Goal: Task Accomplishment & Management: Manage account settings

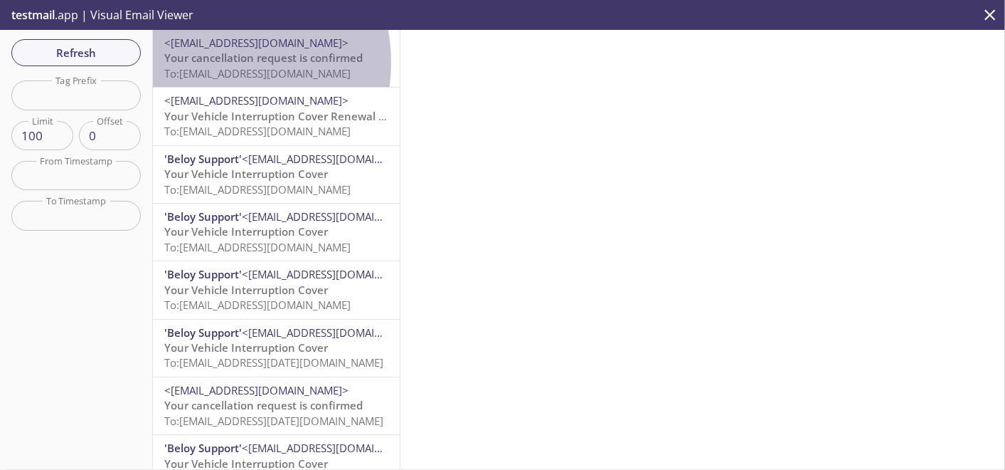
click at [209, 63] on span "Your cancellation request is confirmed" at bounding box center [263, 58] width 199 height 14
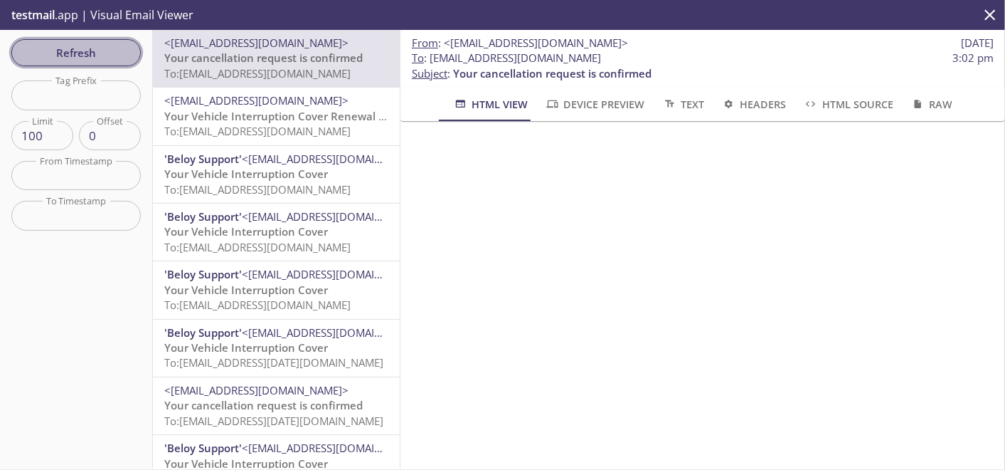
click at [42, 53] on span "Refresh" at bounding box center [76, 52] width 107 height 18
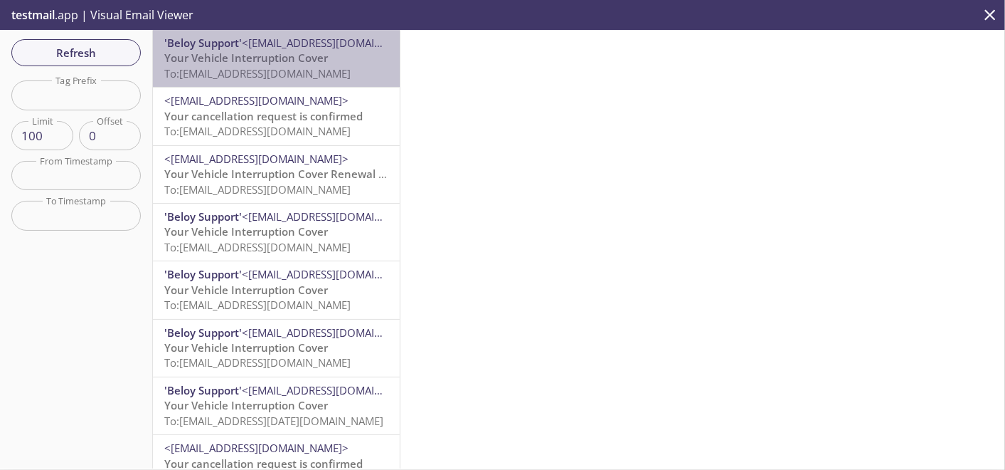
click at [293, 48] on span "<[EMAIL_ADDRESS][DOMAIN_NAME]>" at bounding box center [334, 43] width 184 height 14
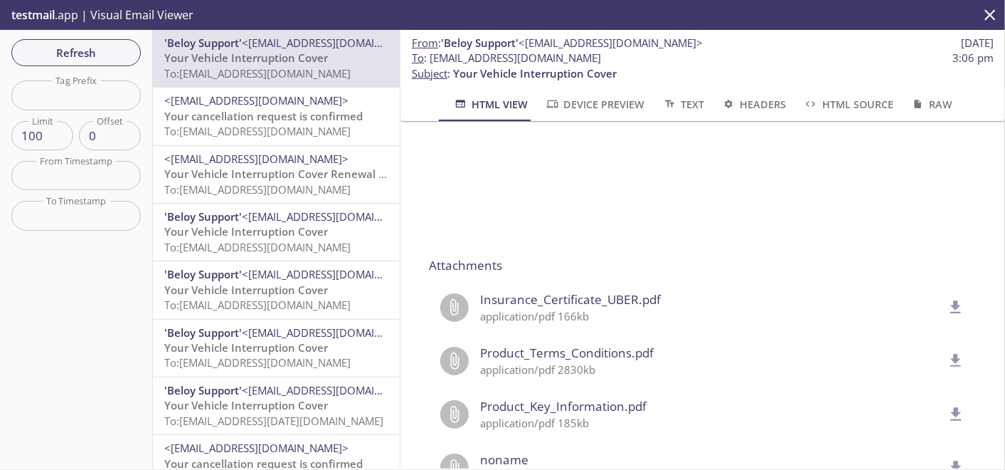
scroll to position [1188, 0]
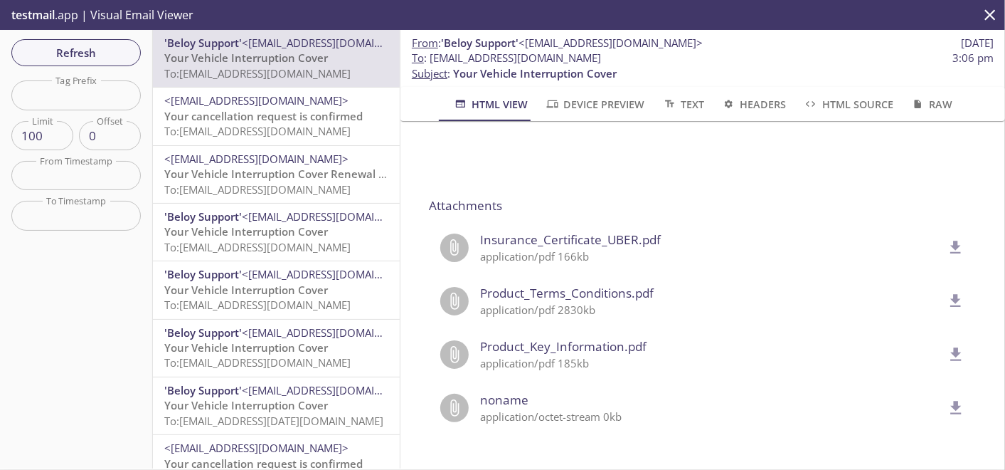
click at [947, 238] on icon "delete" at bounding box center [956, 247] width 18 height 18
click at [99, 48] on span "Refresh" at bounding box center [76, 52] width 107 height 18
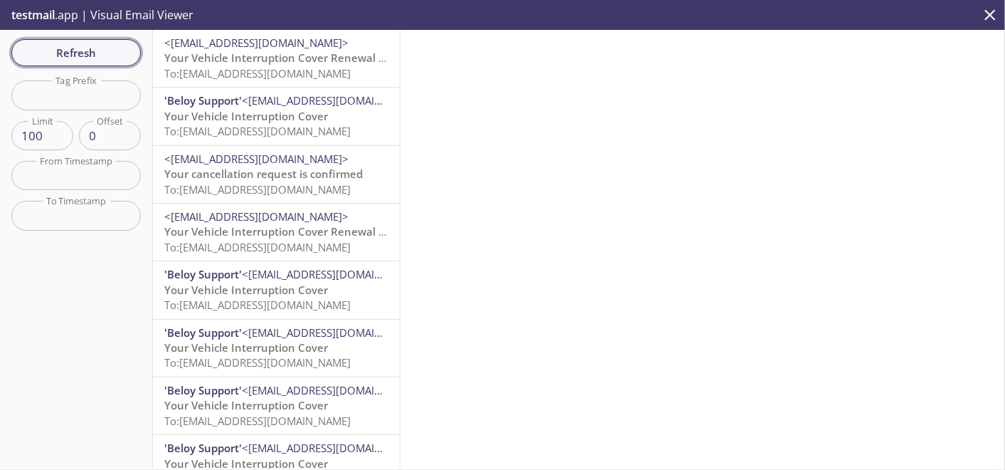
click at [100, 51] on span "Refresh" at bounding box center [76, 52] width 107 height 18
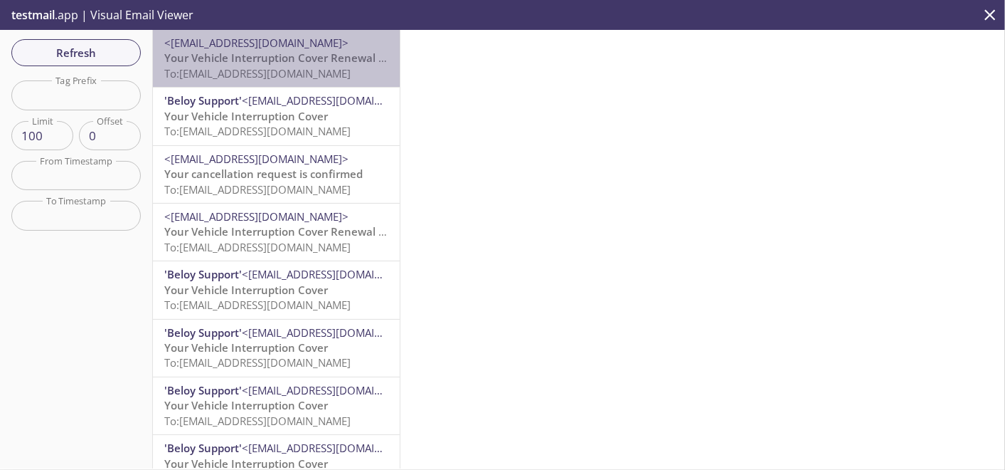
click at [290, 60] on span "Your Vehicle Interruption Cover Renewal is Approaching" at bounding box center [309, 58] width 290 height 14
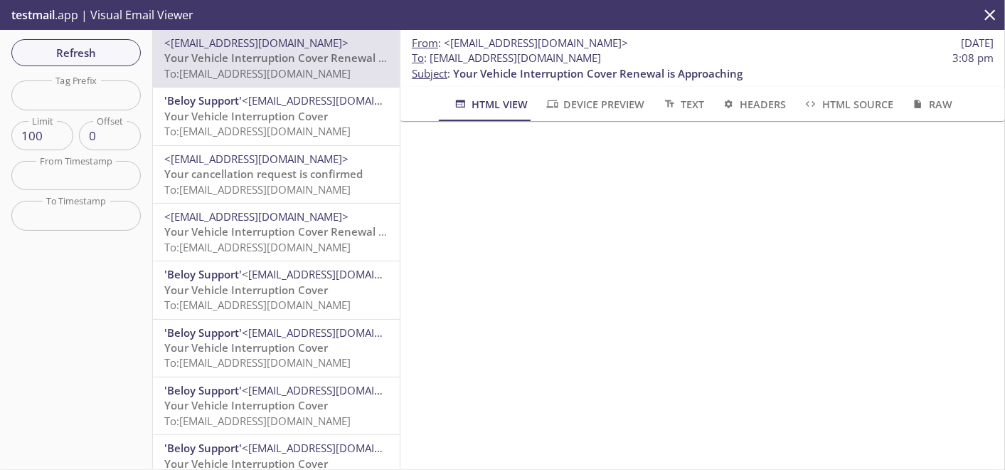
scroll to position [953, 0]
click at [105, 53] on span "Refresh" at bounding box center [76, 52] width 107 height 18
